Goal: Navigation & Orientation: Find specific page/section

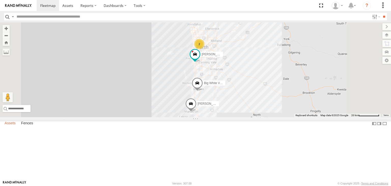
click at [15, 127] on label "Assets" at bounding box center [10, 123] width 16 height 7
click at [27, 127] on label "Fences" at bounding box center [27, 123] width 17 height 7
click at [0, 0] on link "Fence Mgt" at bounding box center [0, 0] width 0 height 0
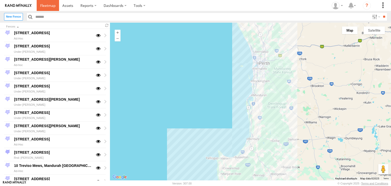
click at [47, 5] on span at bounding box center [47, 5] width 15 height 5
